Goal: Obtain resource: Obtain resource

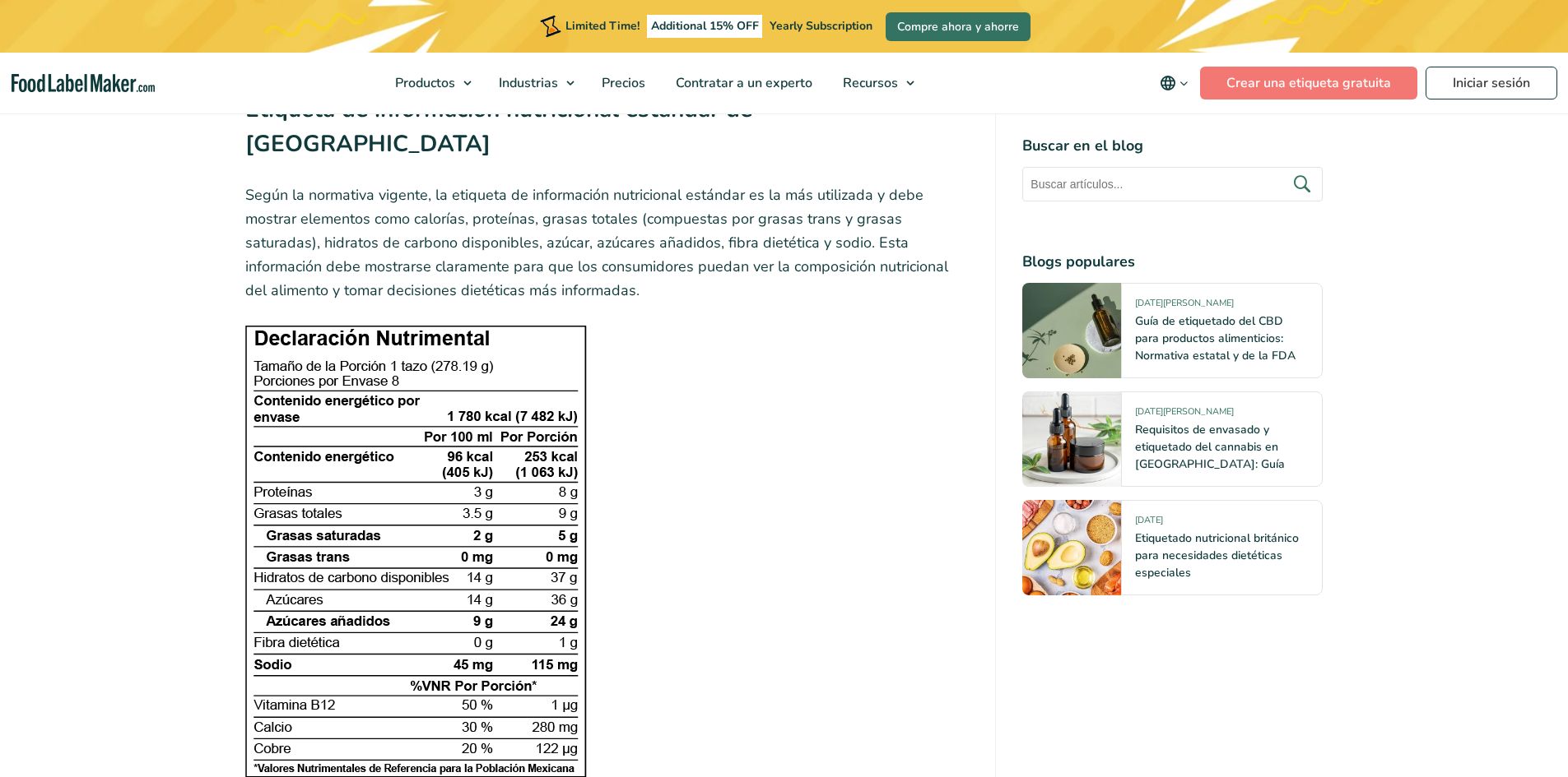
click at [473, 360] on img at bounding box center [415, 552] width 341 height 453
click at [501, 385] on img at bounding box center [415, 552] width 341 height 453
click at [534, 447] on img at bounding box center [415, 552] width 341 height 453
click at [526, 597] on img at bounding box center [415, 552] width 341 height 453
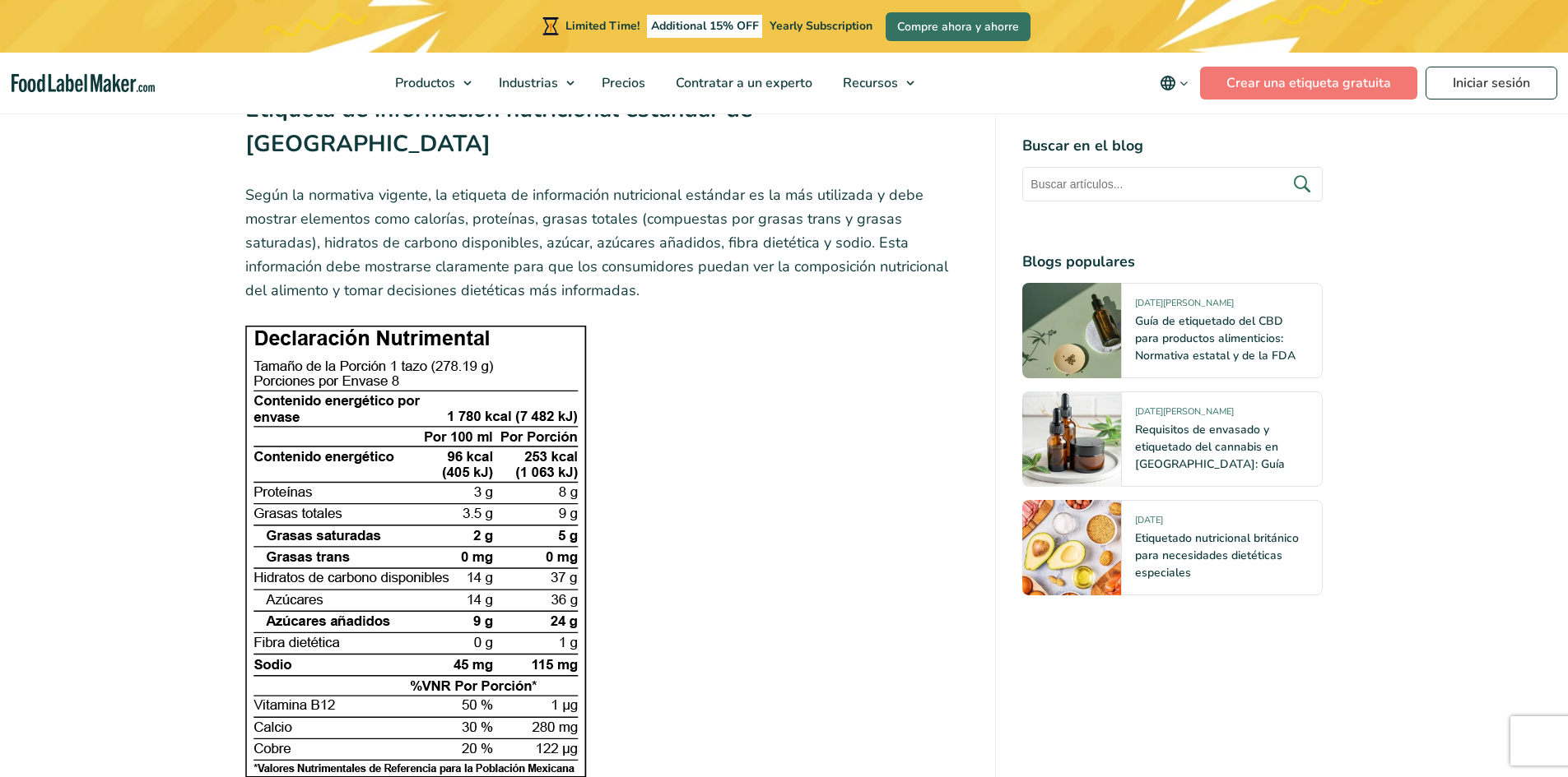
click at [526, 597] on img at bounding box center [415, 552] width 341 height 453
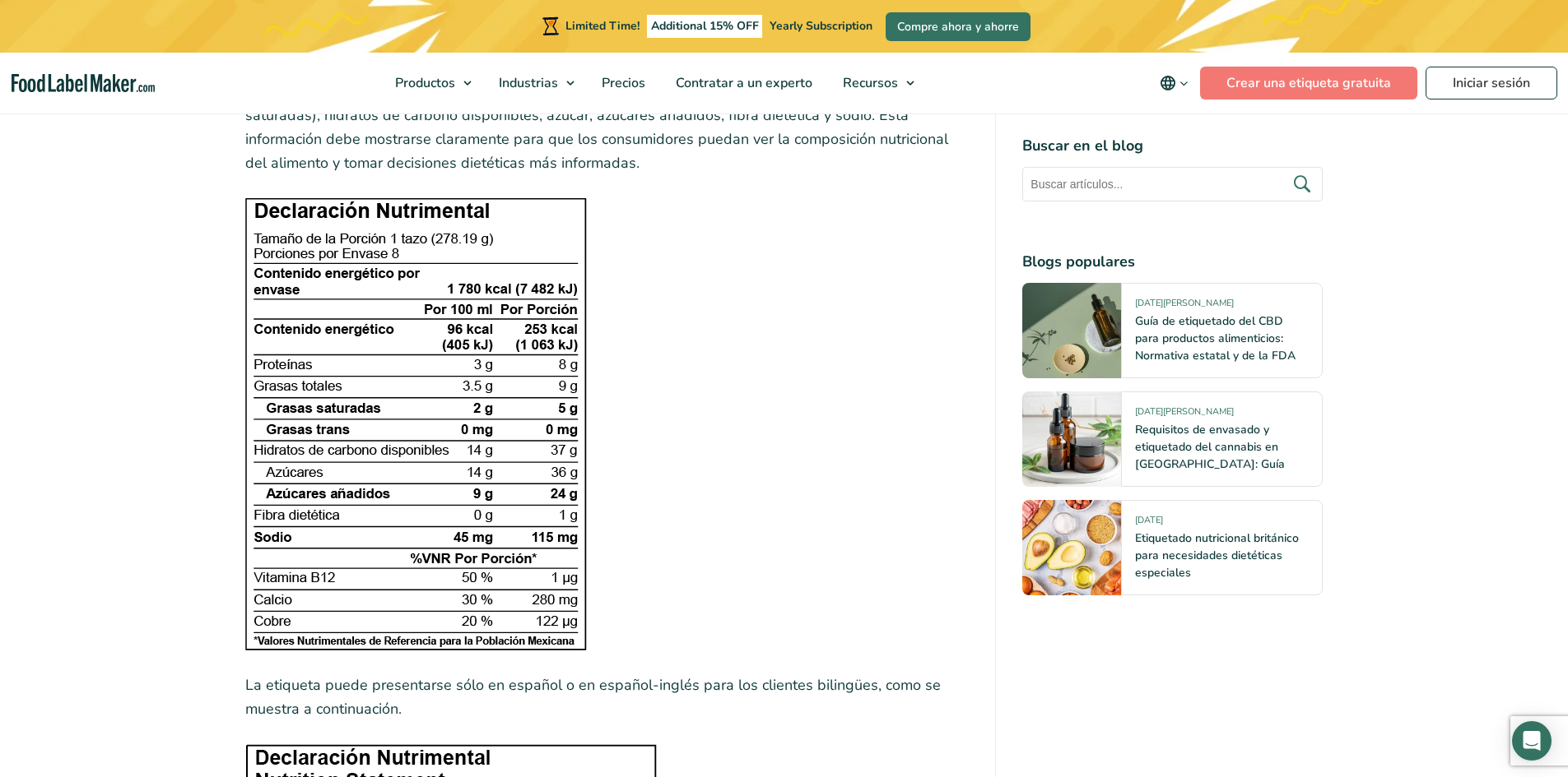
scroll to position [2550, 0]
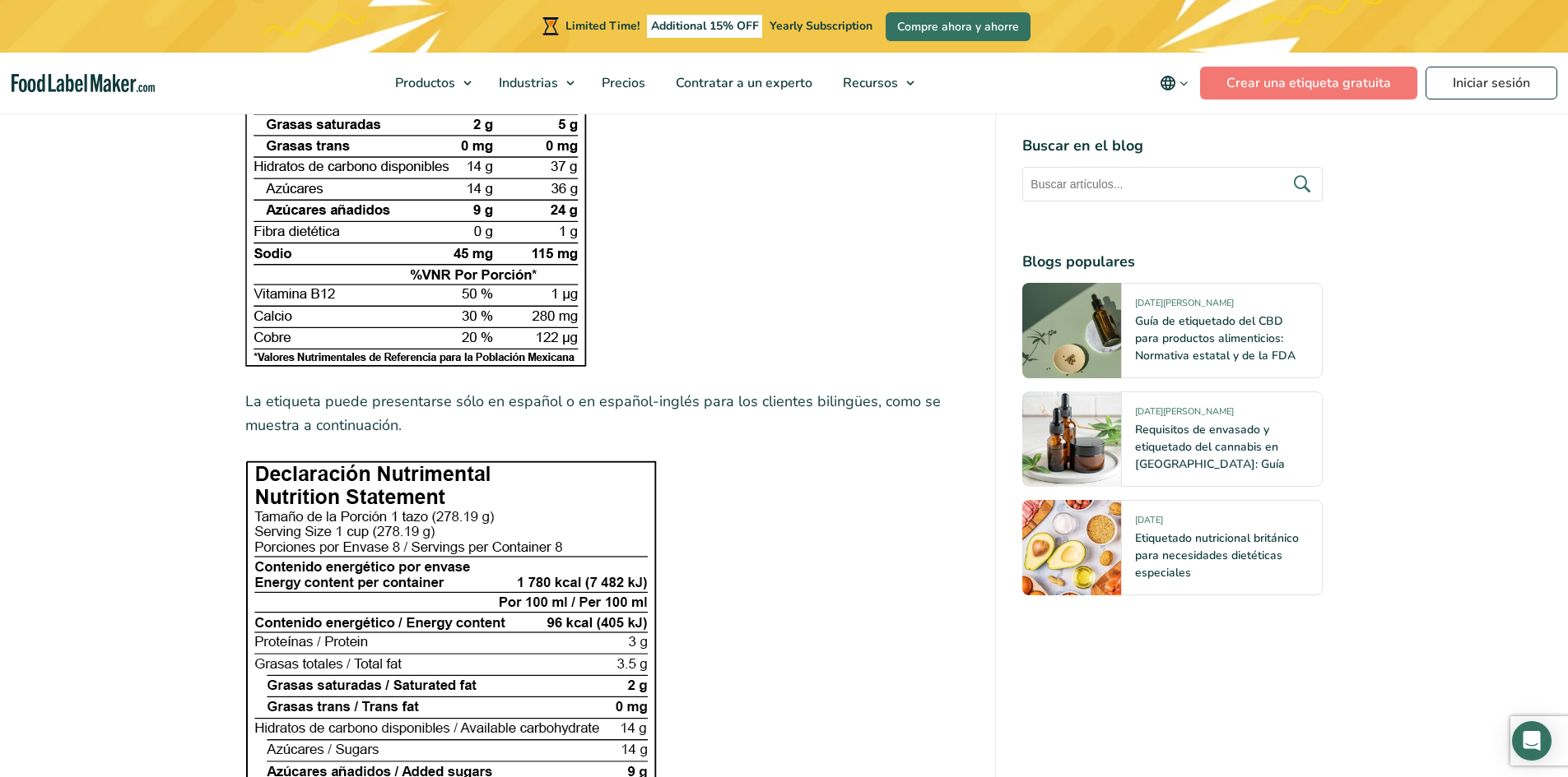
click at [413, 461] on img at bounding box center [450, 645] width 412 height 367
click at [562, 528] on img at bounding box center [450, 645] width 412 height 367
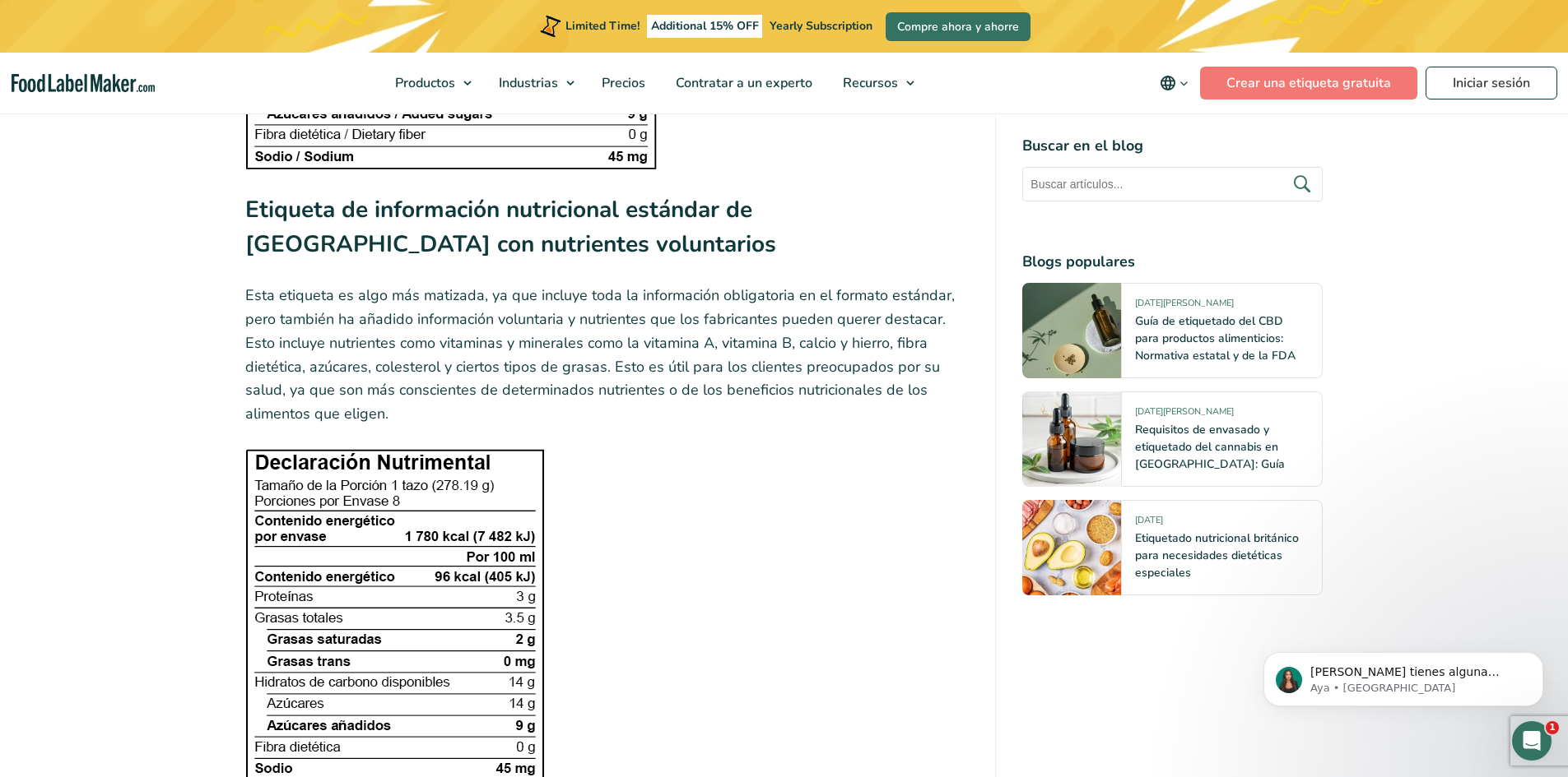
scroll to position [2797, 0]
